Goal: Transaction & Acquisition: Book appointment/travel/reservation

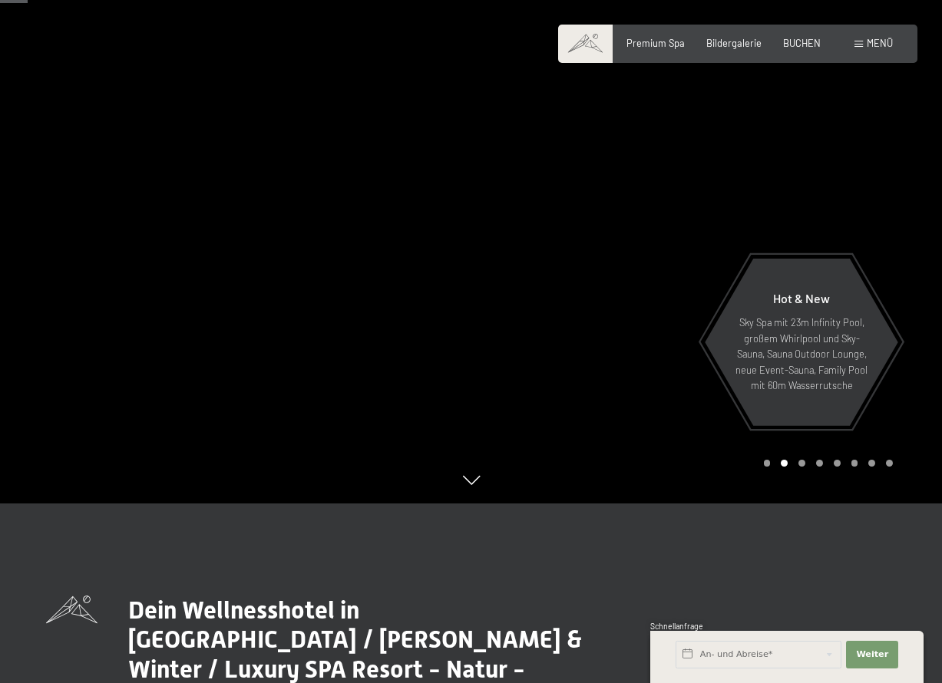
scroll to position [153, 0]
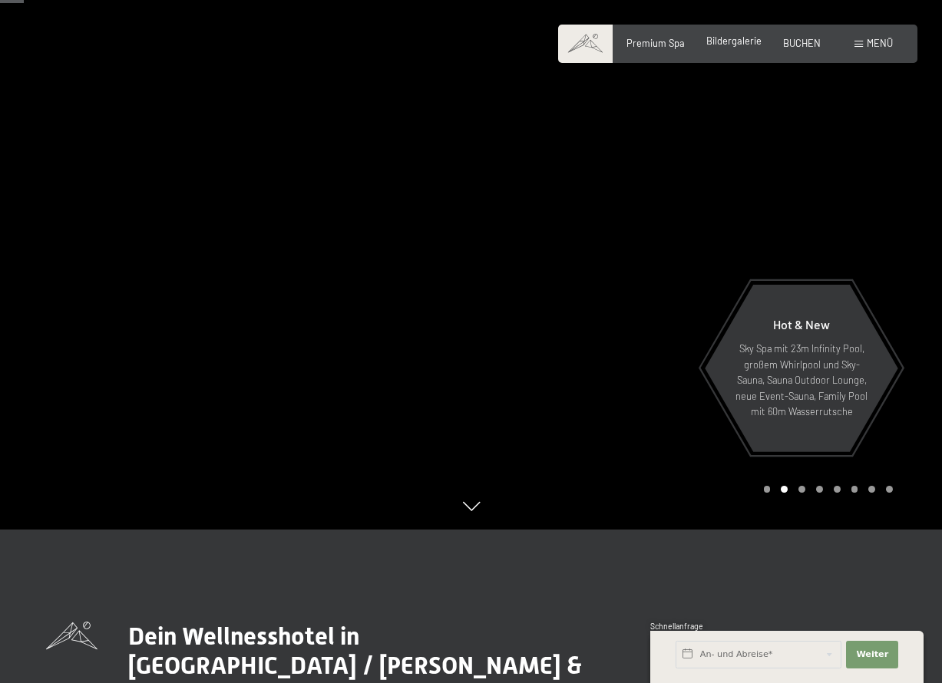
click at [727, 44] on span "Bildergalerie" at bounding box center [733, 41] width 55 height 12
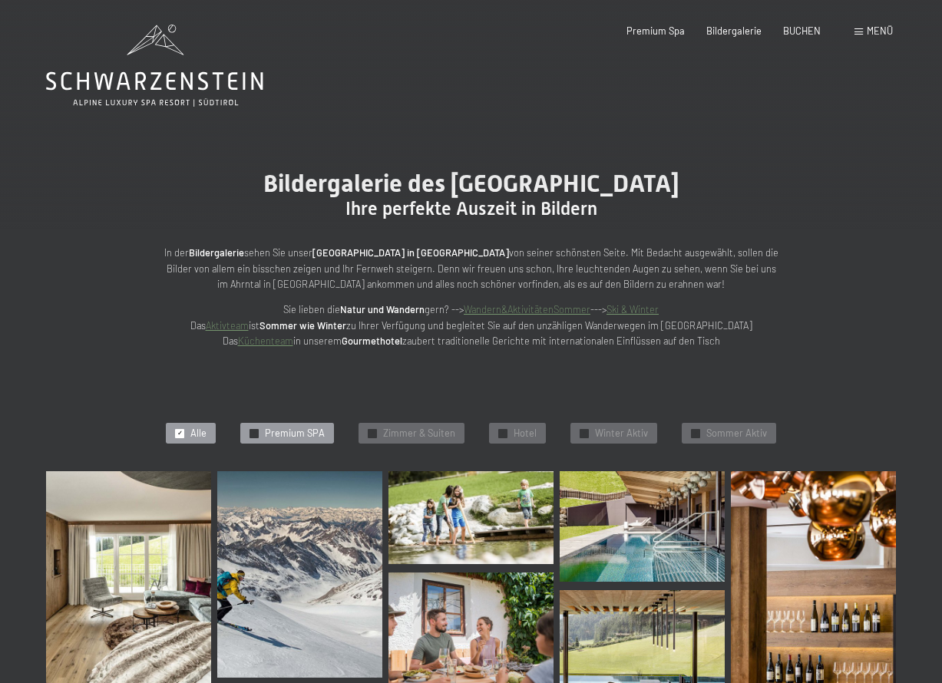
click at [309, 435] on span "Premium SPA" at bounding box center [295, 434] width 60 height 14
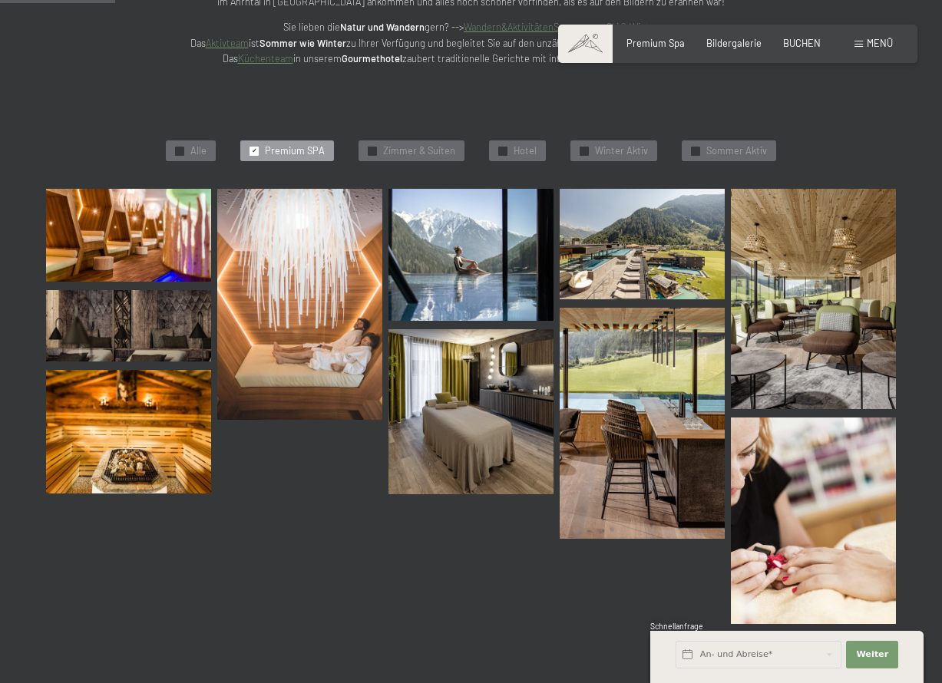
scroll to position [288, 0]
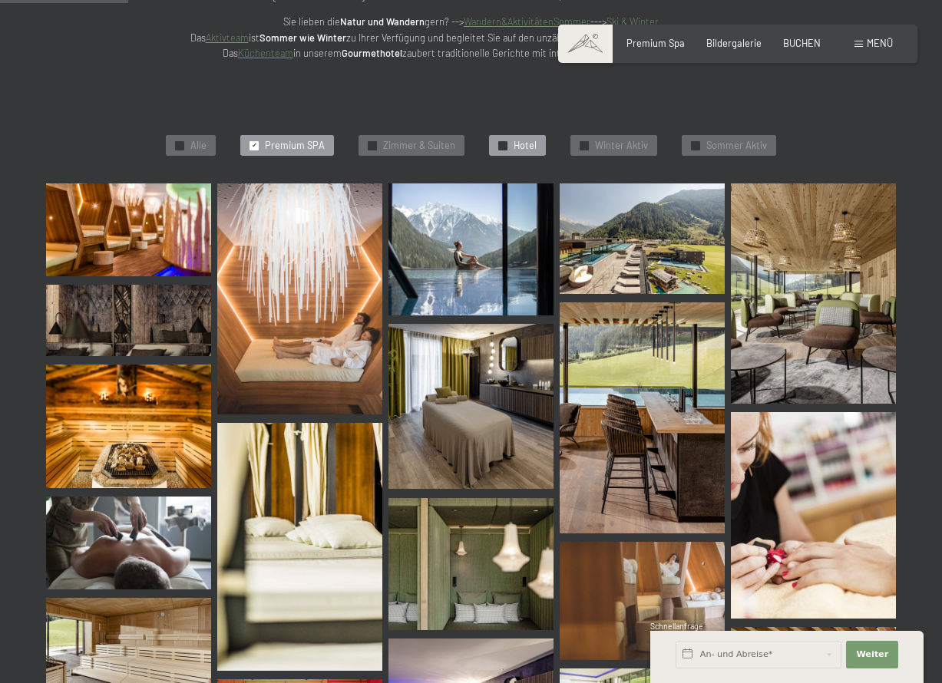
click at [522, 140] on span "Hotel" at bounding box center [524, 146] width 23 height 14
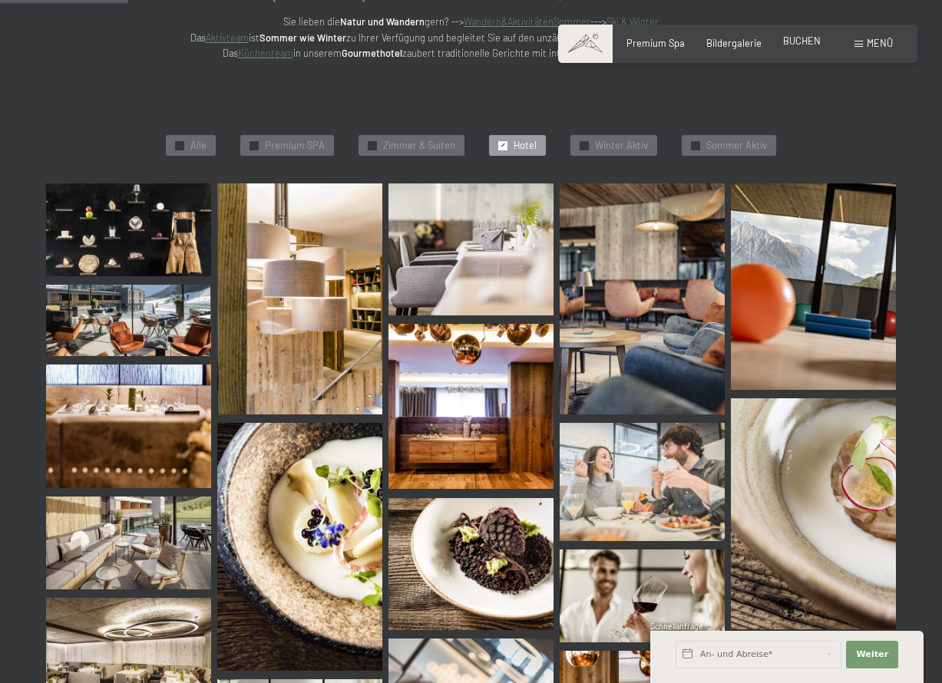
click at [799, 39] on span "BUCHEN" at bounding box center [802, 41] width 38 height 12
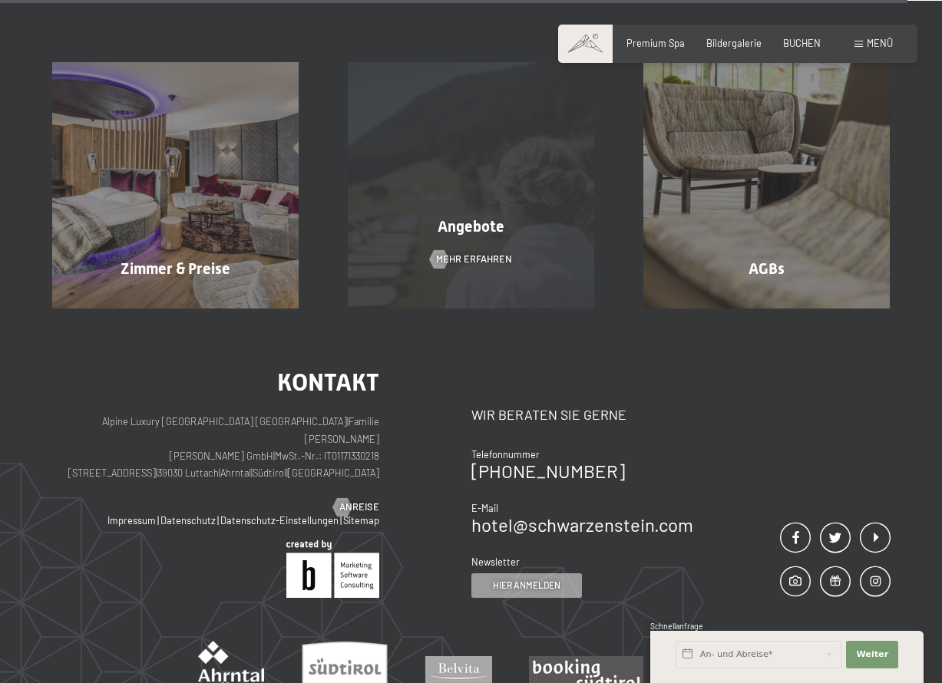
scroll to position [4989, 0]
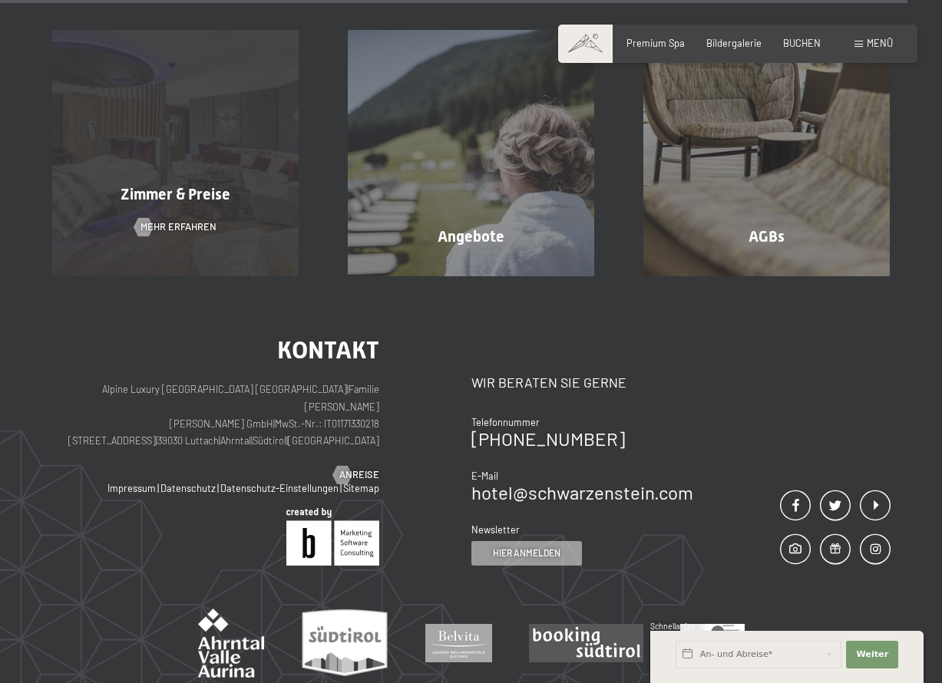
click at [179, 195] on span "Zimmer & Preise" at bounding box center [175, 194] width 110 height 18
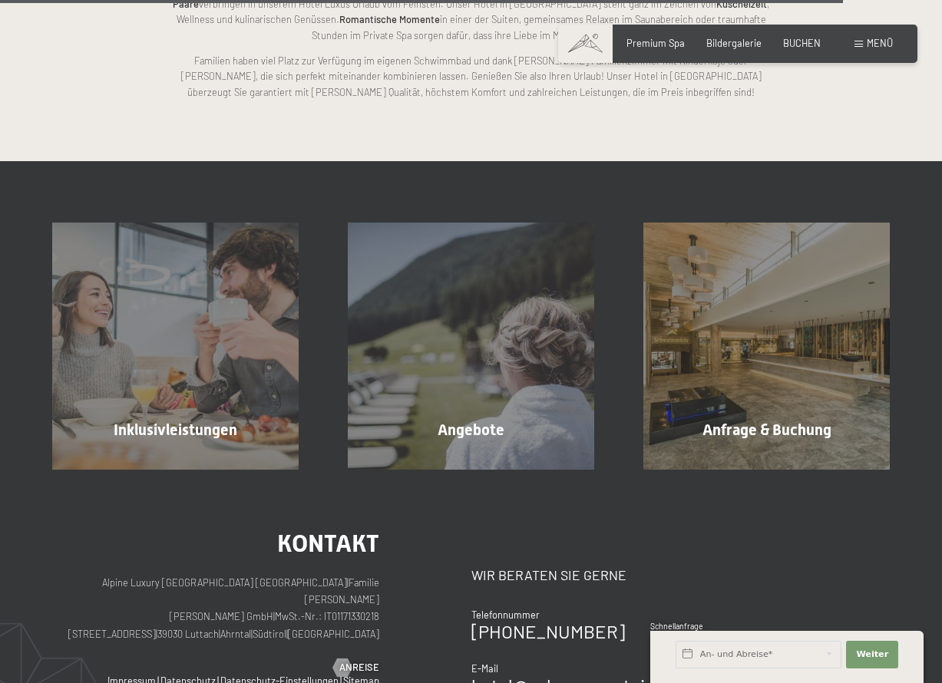
scroll to position [3377, 0]
